Goal: Obtain resource: Obtain resource

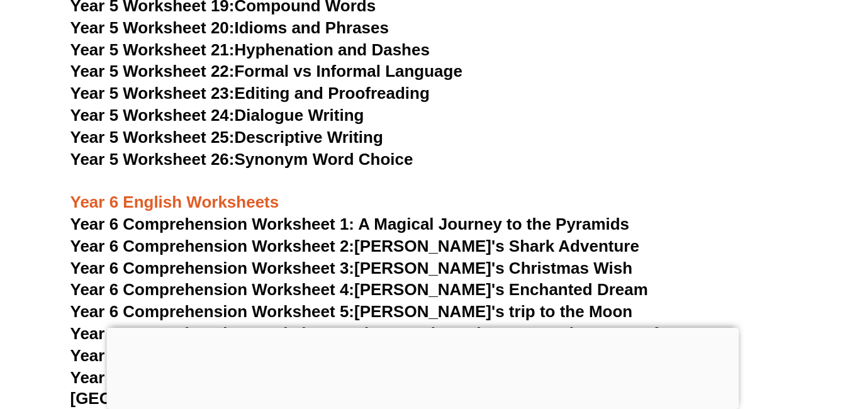
scroll to position [6514, 0]
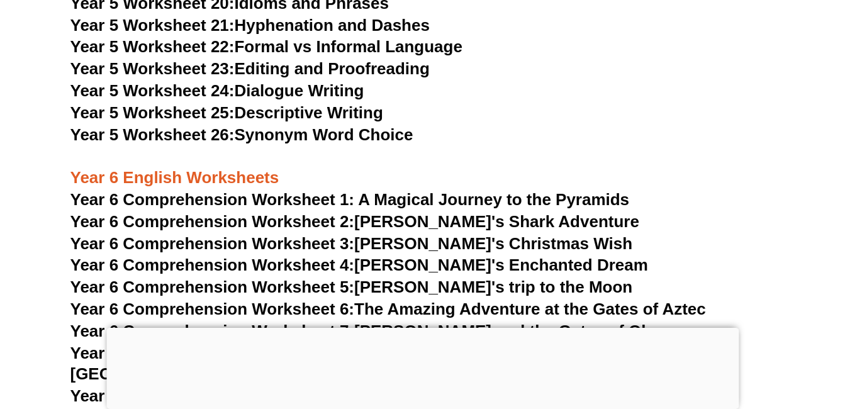
click at [501, 201] on span "Year 6 Comprehension Worksheet 1: A Magical Journey to the Pyramids" at bounding box center [349, 199] width 559 height 19
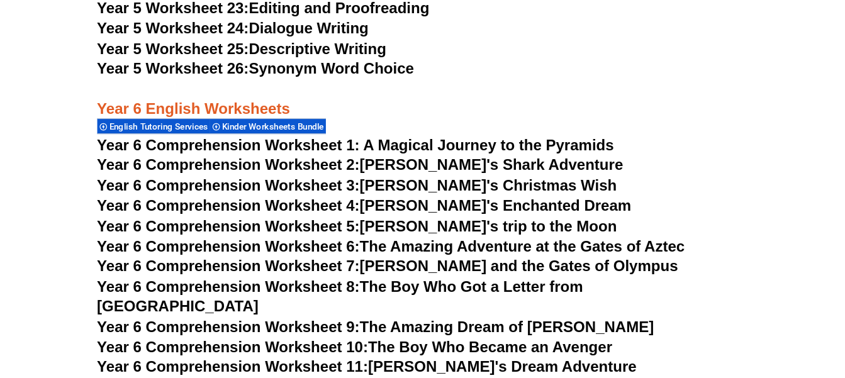
scroll to position [6954, 0]
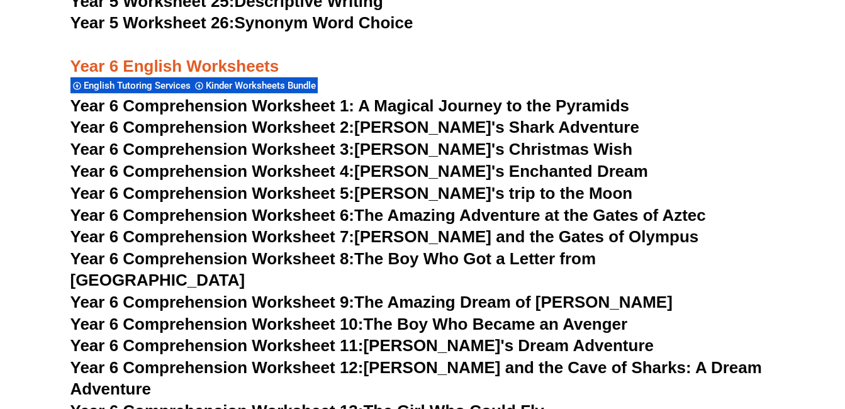
click at [409, 126] on link "Year 6 Comprehension Worksheet 2: [PERSON_NAME]'s Shark Adventure" at bounding box center [354, 127] width 569 height 19
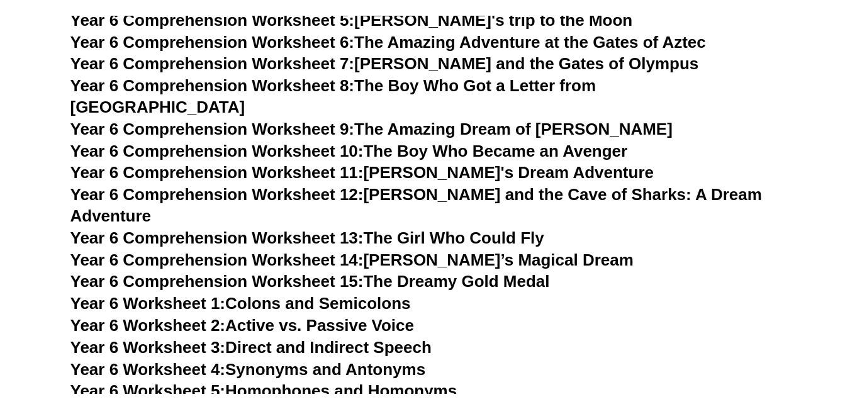
scroll to position [7206, 0]
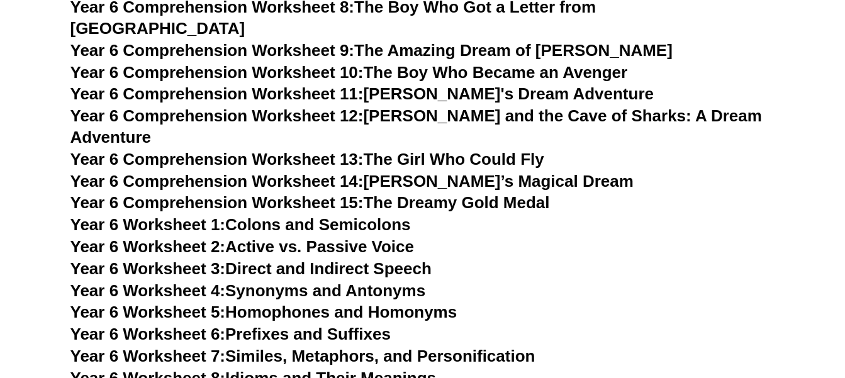
click at [343, 281] on link "Year 6 Worksheet 4: Synonyms and Antonyms" at bounding box center [247, 290] width 355 height 19
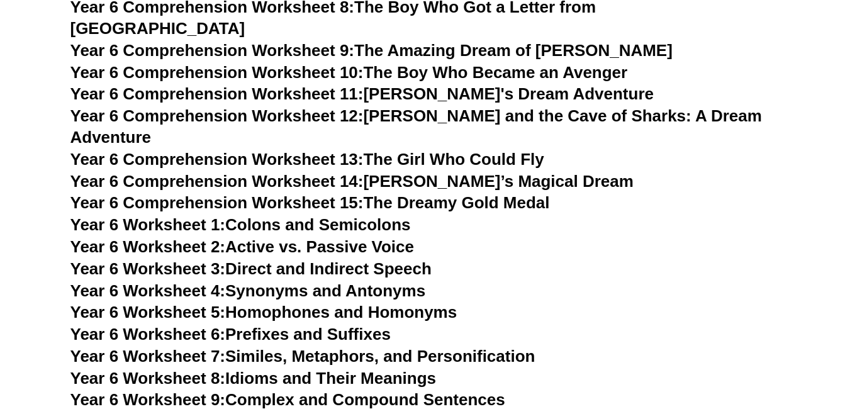
click at [380, 325] on link "Year 6 Worksheet 6: Prefixes and Suffixes" at bounding box center [230, 334] width 320 height 19
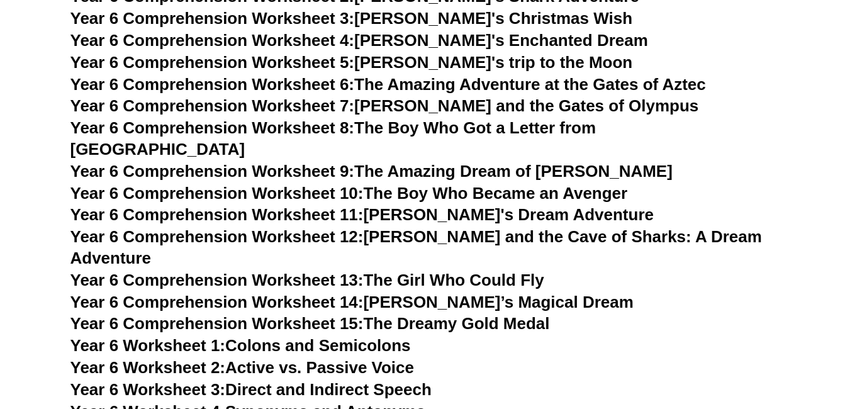
scroll to position [6892, 0]
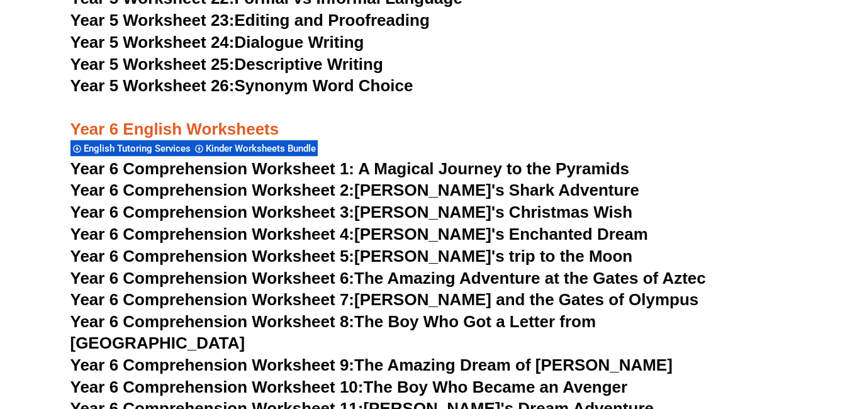
click at [457, 226] on link "Year 6 Comprehension Worksheet 4: [PERSON_NAME]'s Enchanted Dream" at bounding box center [358, 234] width 577 height 19
